Goal: Task Accomplishment & Management: Use online tool/utility

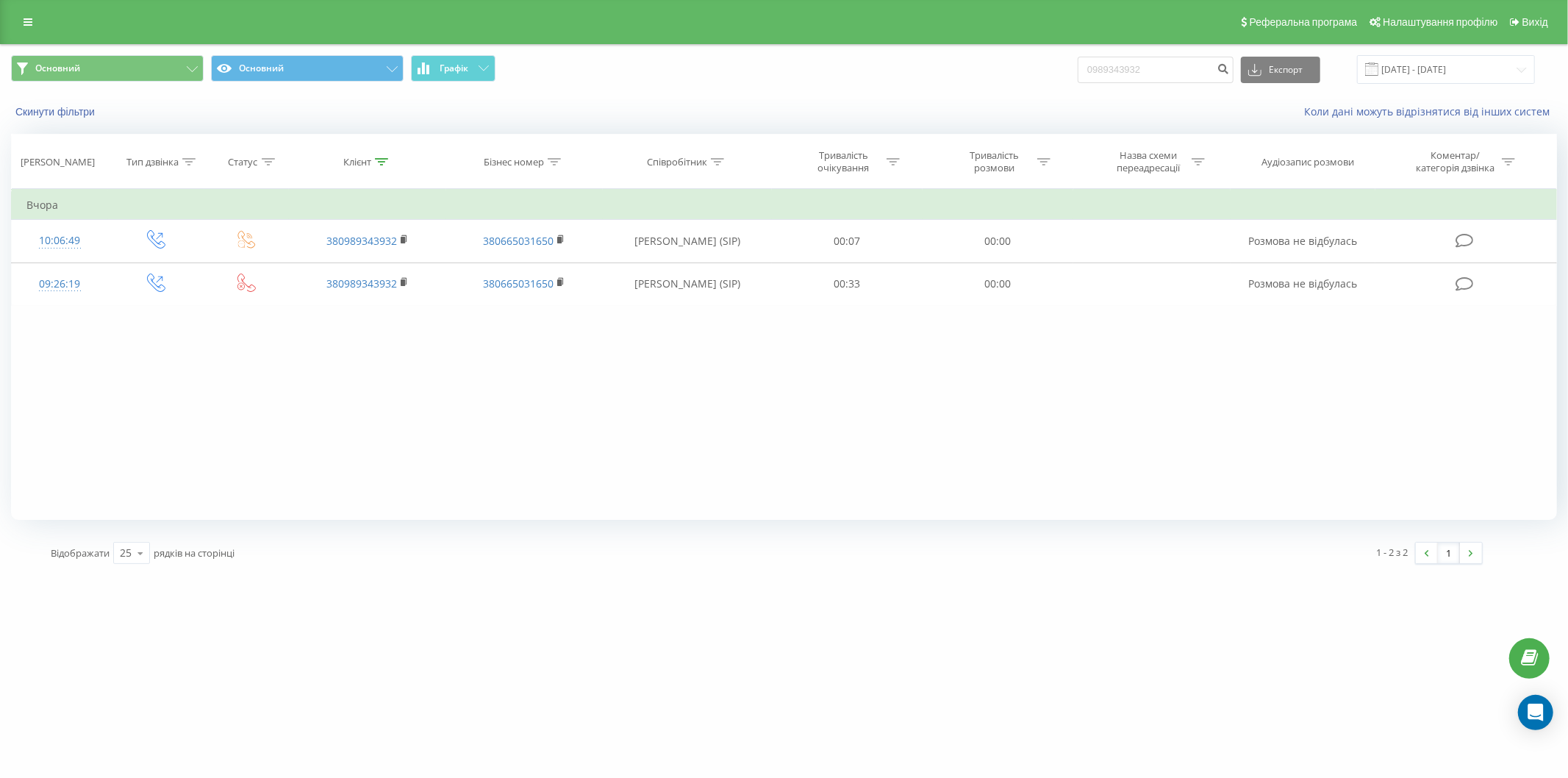
click at [25, 15] on link at bounding box center [28, 22] width 26 height 20
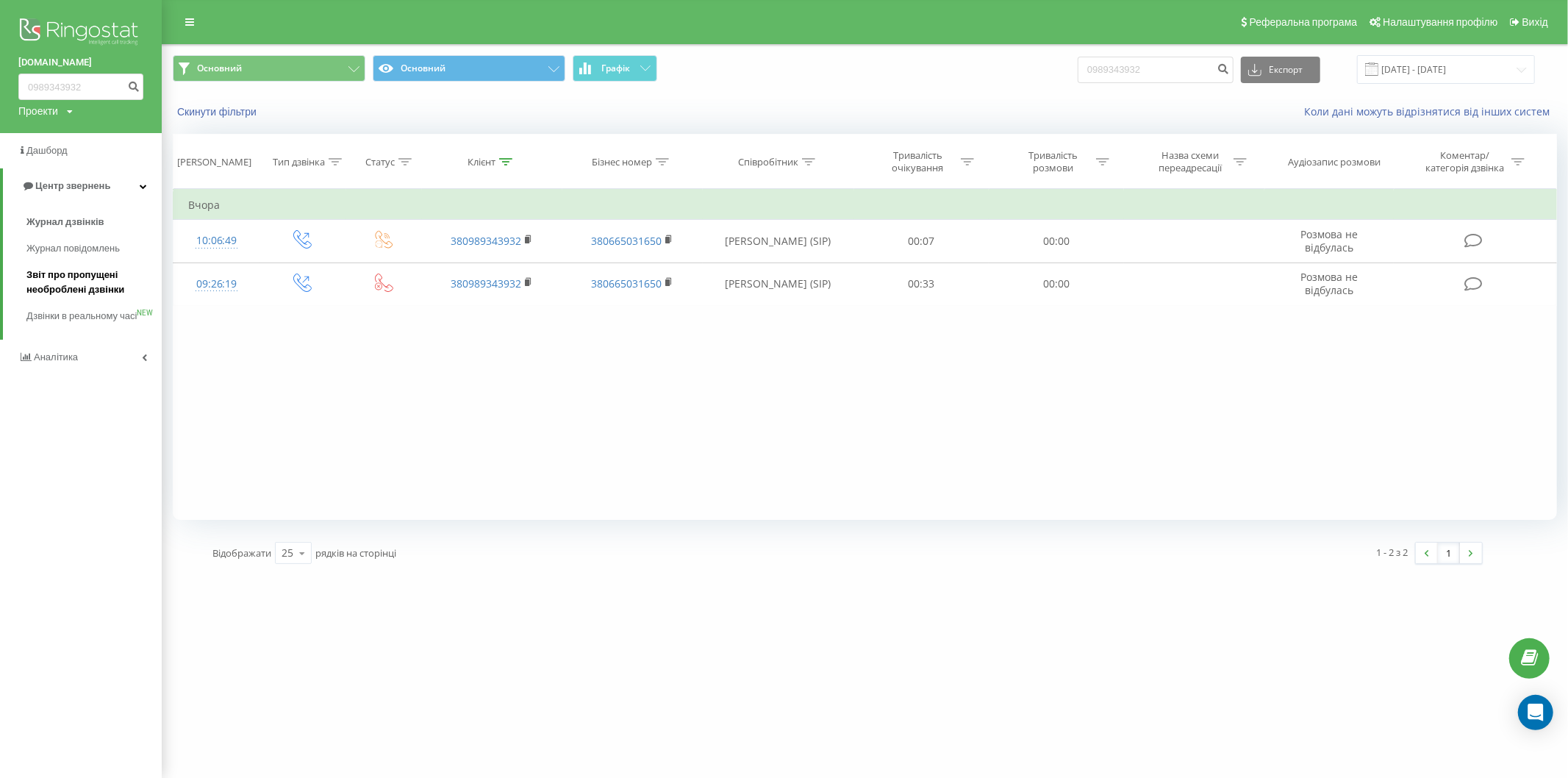
click at [75, 280] on span "Звіт про пропущені необроблені дзвінки" at bounding box center [90, 282] width 128 height 29
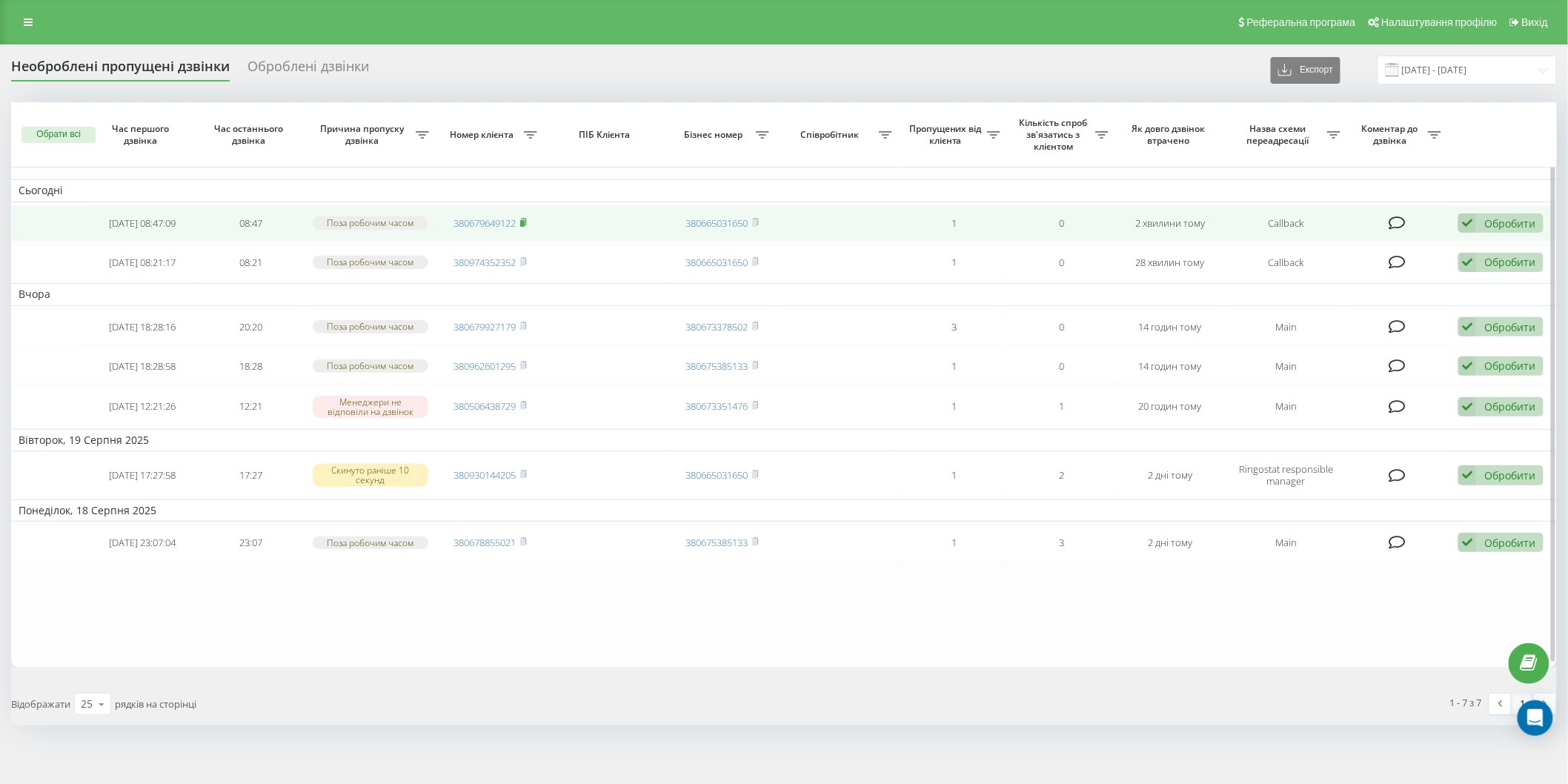
click at [524, 223] on rect at bounding box center [522, 223] width 5 height 7
click at [1499, 220] on div "Обробити" at bounding box center [1510, 223] width 51 height 14
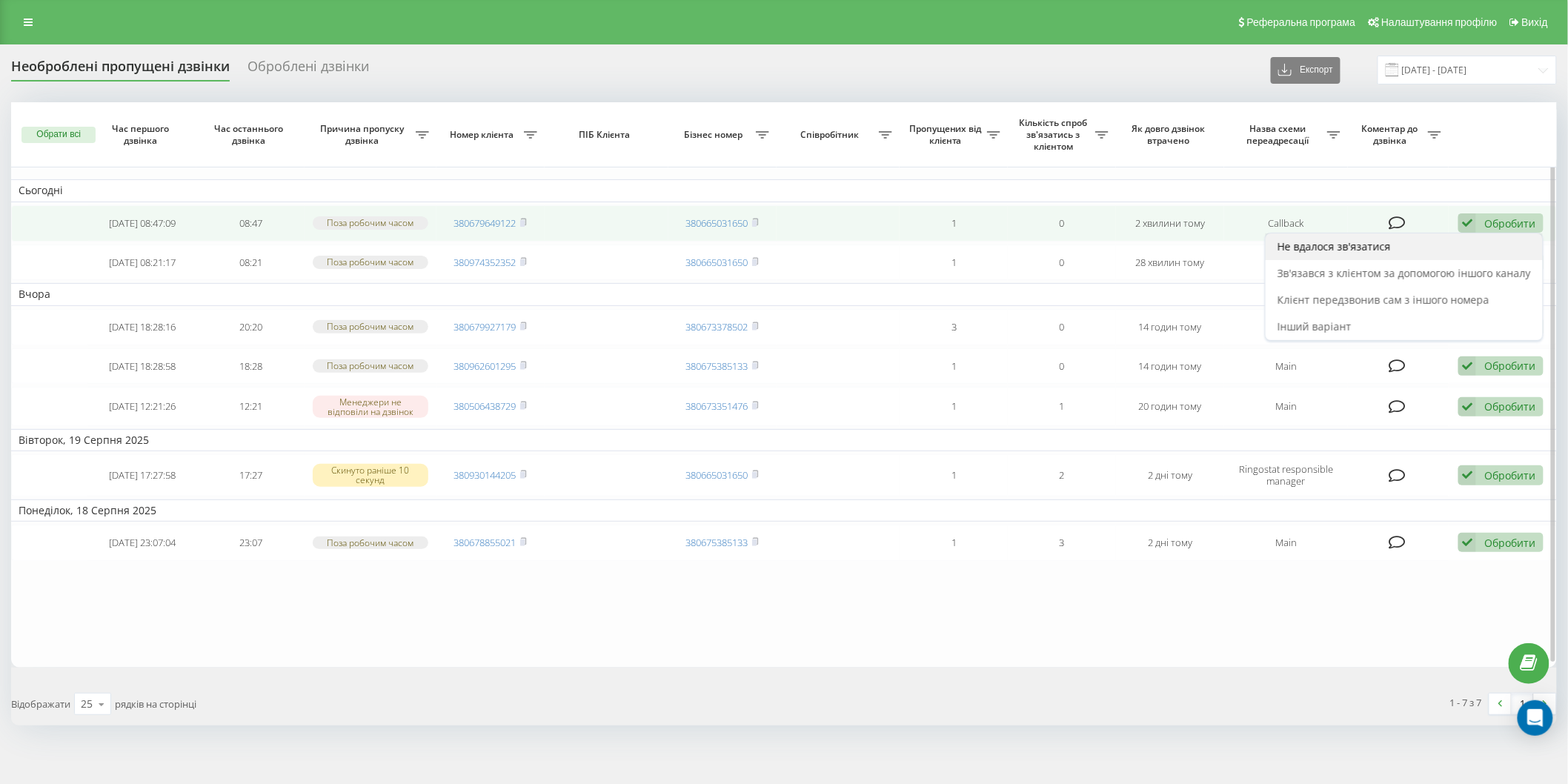
click at [1376, 246] on span "Не вдалося зв'язатися" at bounding box center [1334, 246] width 113 height 14
